Goal: Task Accomplishment & Management: Use online tool/utility

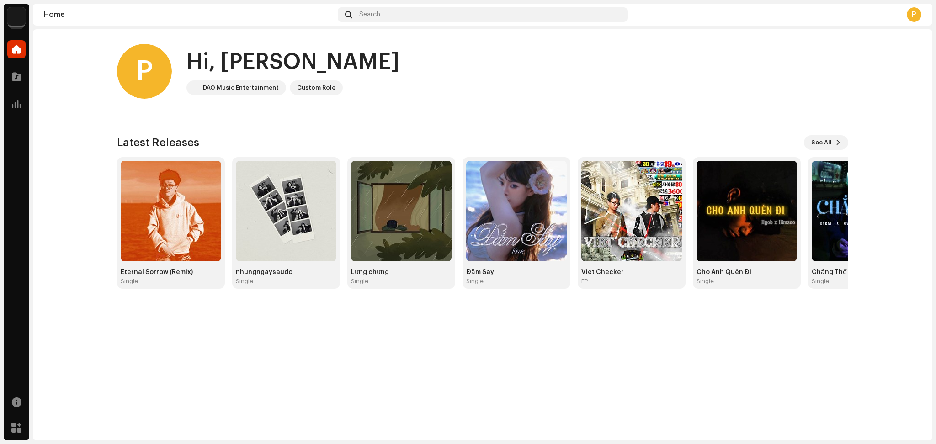
click at [21, 19] on img at bounding box center [16, 16] width 18 height 18
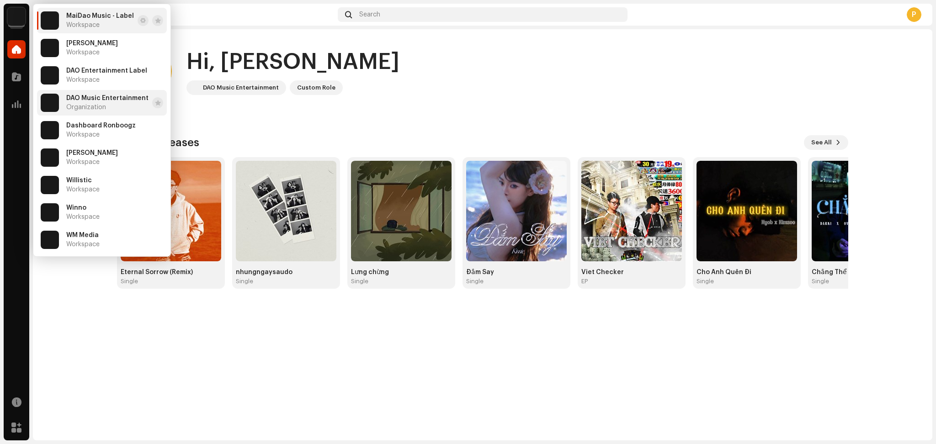
click at [83, 106] on span "Organization" at bounding box center [86, 107] width 40 height 7
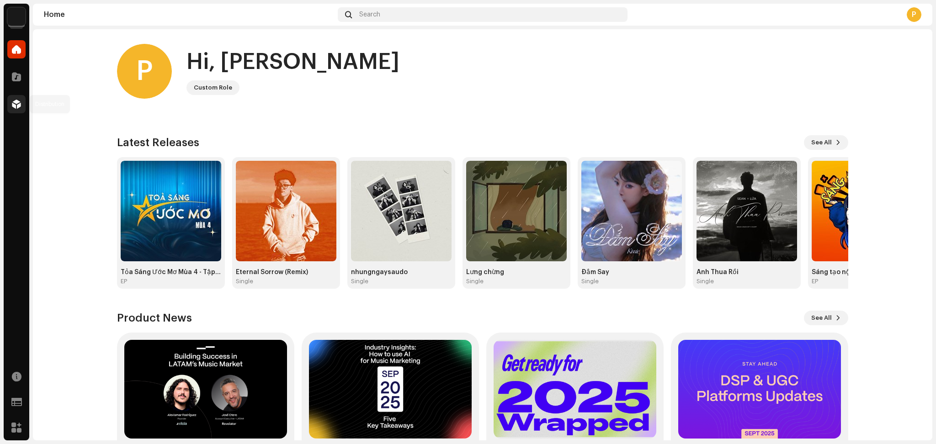
click at [13, 108] on span at bounding box center [16, 104] width 9 height 7
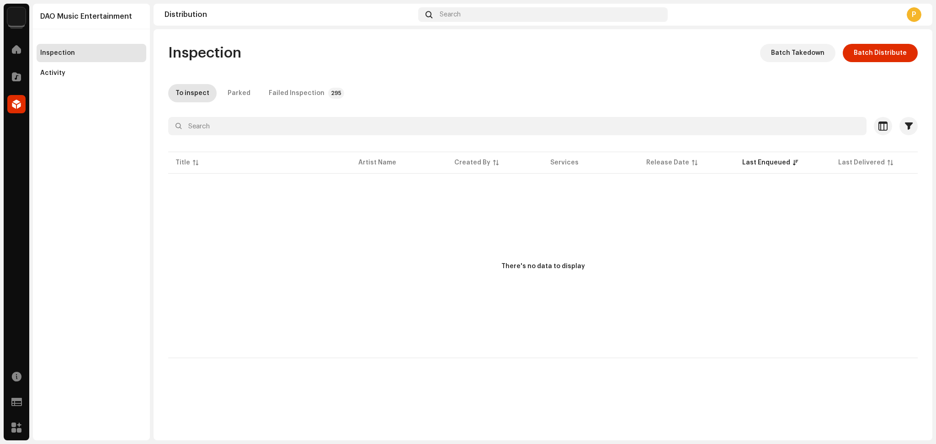
click at [463, 347] on div "There's no data to display" at bounding box center [543, 267] width 750 height 183
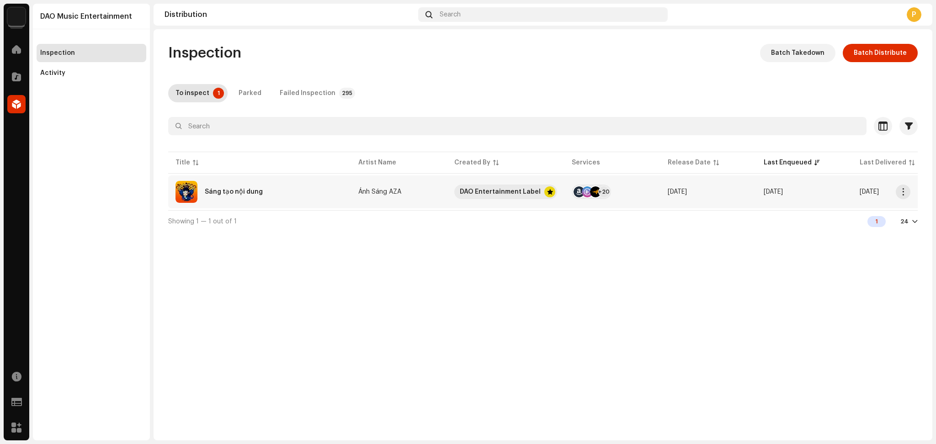
click at [311, 185] on div "Sáng tạo nội dung" at bounding box center [260, 192] width 168 height 22
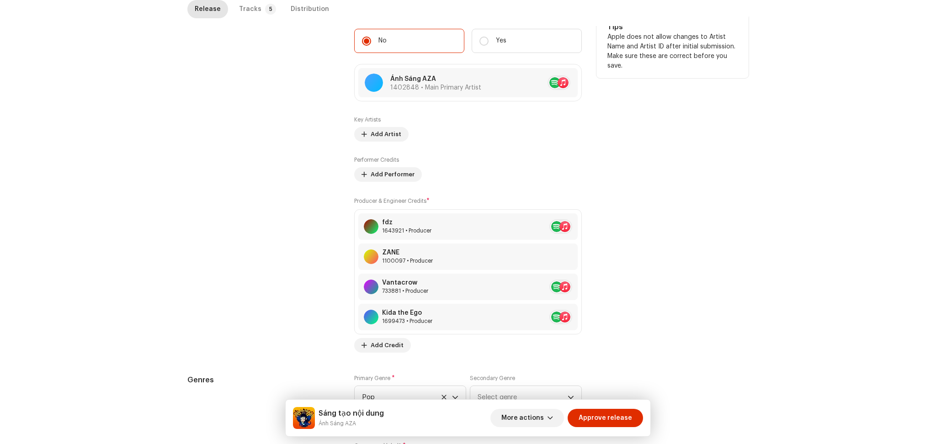
scroll to position [609, 0]
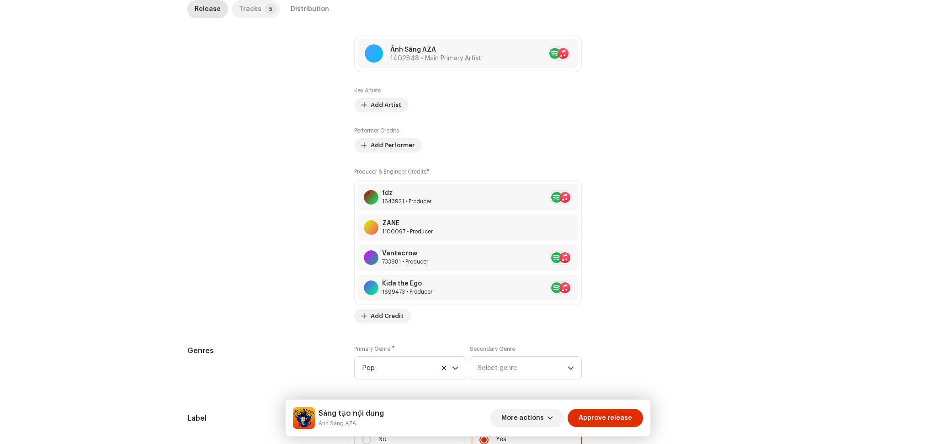
click at [244, 5] on div "Tracks" at bounding box center [250, 9] width 22 height 18
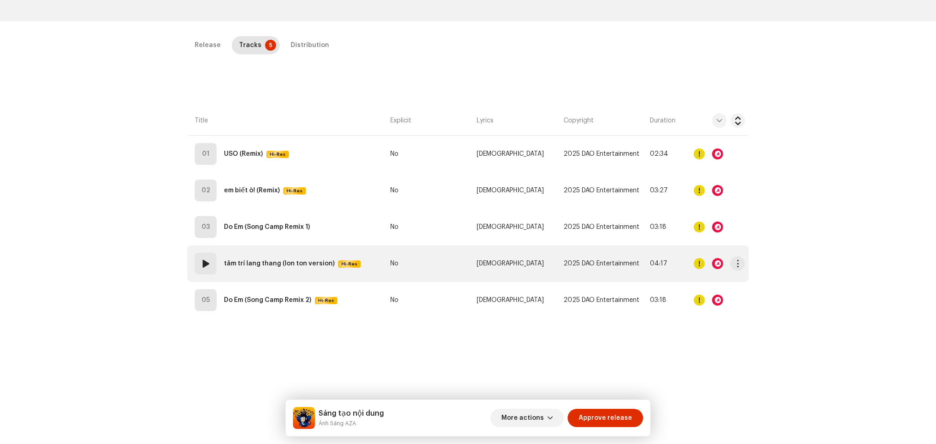
scroll to position [217, 0]
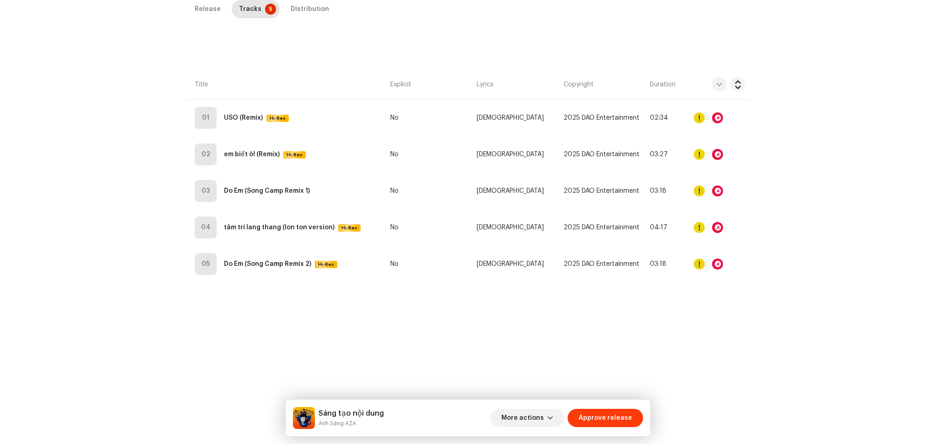
click at [609, 413] on span "Approve release" at bounding box center [605, 418] width 53 height 18
